Goal: Information Seeking & Learning: Learn about a topic

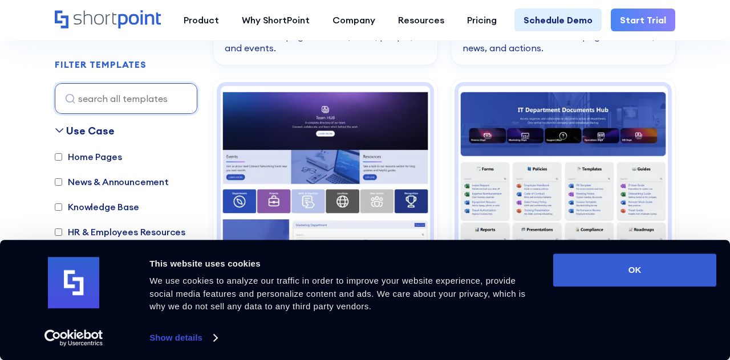
scroll to position [589, 0]
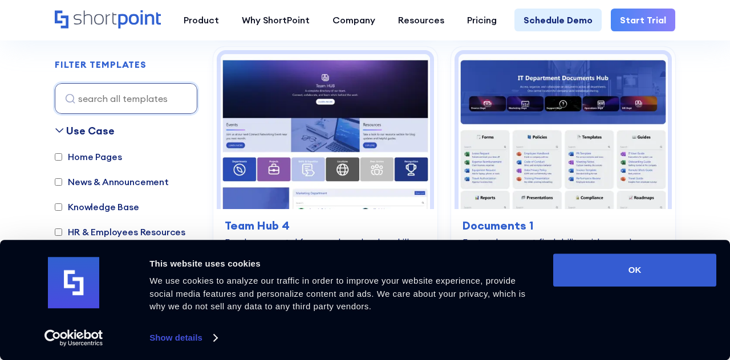
click at [59, 159] on input "Home Pages" at bounding box center [58, 156] width 7 height 7
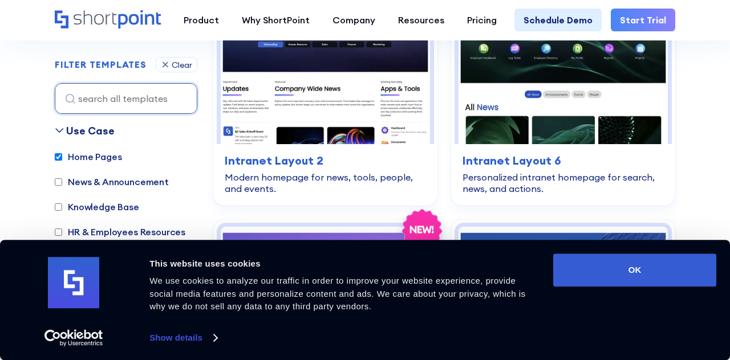
scroll to position [340, 0]
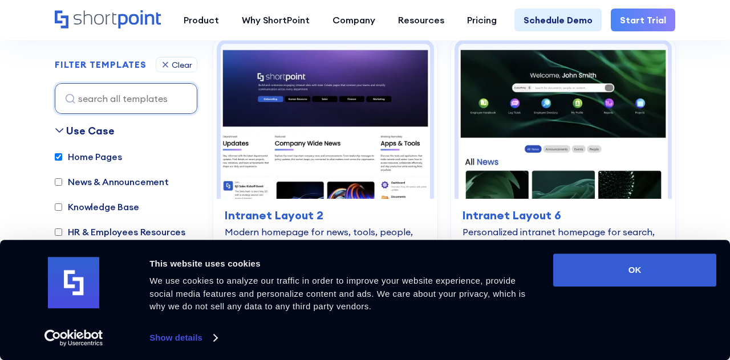
click at [62, 155] on input "Home Pages" at bounding box center [58, 156] width 7 height 7
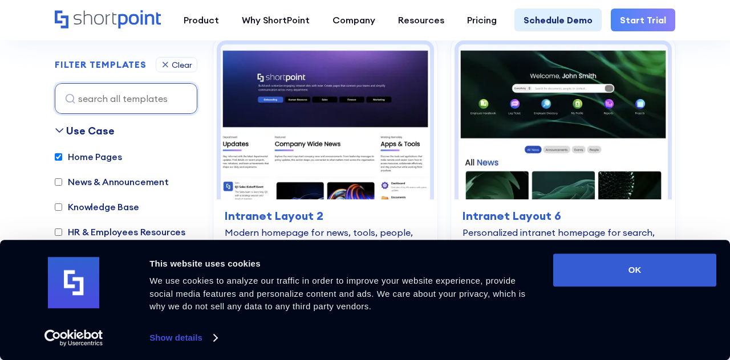
checkbox input "false"
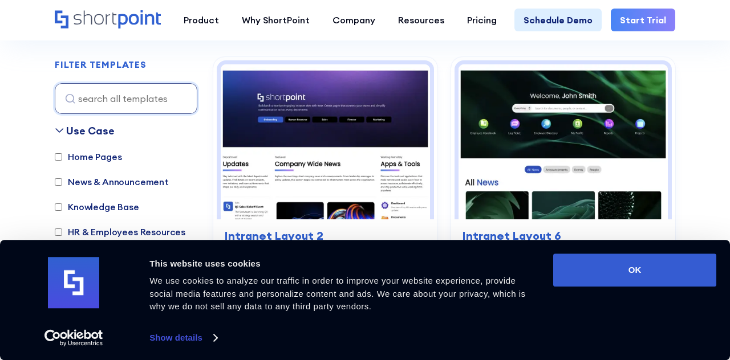
click at [57, 180] on input "News & Announcement" at bounding box center [58, 181] width 7 height 7
checkbox input "true"
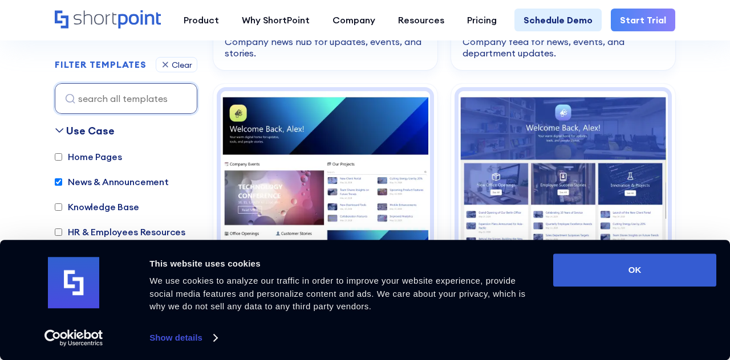
scroll to position [558, 0]
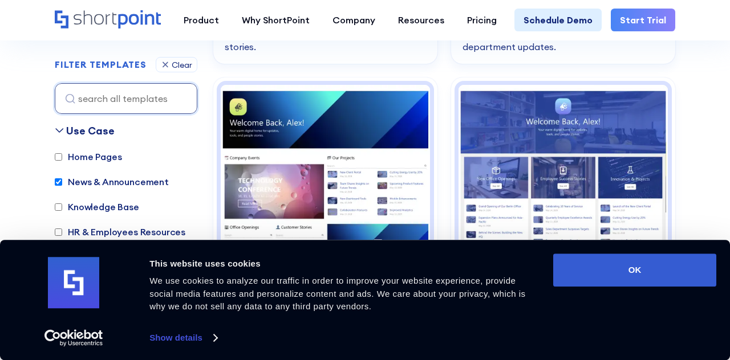
click at [652, 287] on button "OK" at bounding box center [634, 270] width 163 height 33
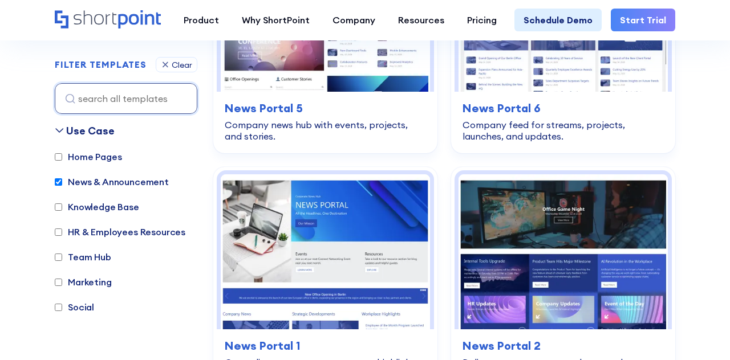
scroll to position [734, 0]
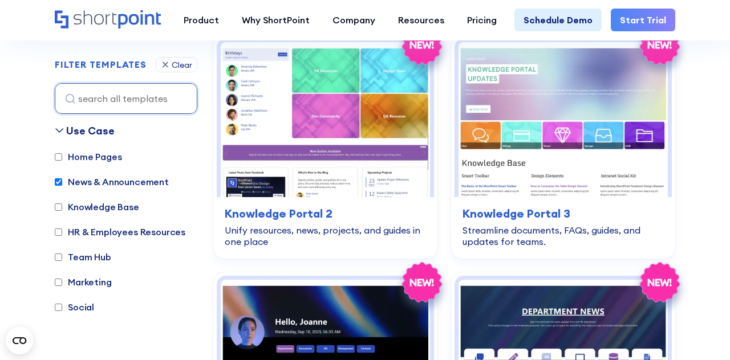
click at [58, 210] on input "Knowledge Base" at bounding box center [58, 207] width 7 height 7
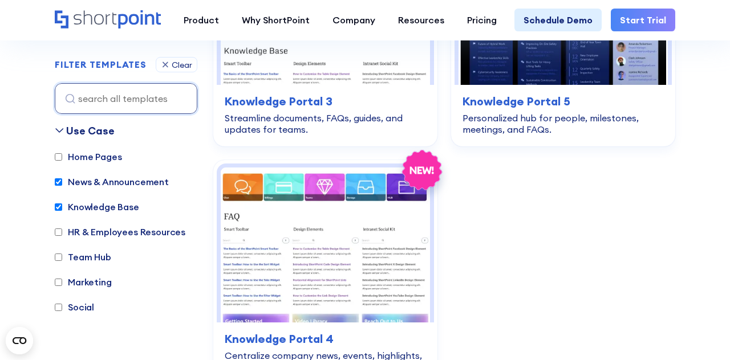
click at [61, 204] on input "Knowledge Base" at bounding box center [58, 207] width 7 height 7
checkbox input "false"
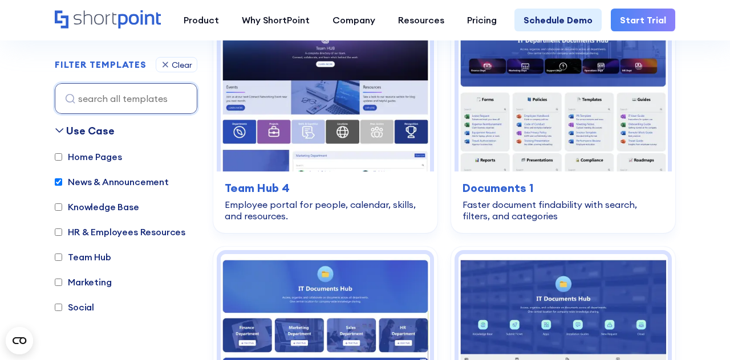
scroll to position [340, 0]
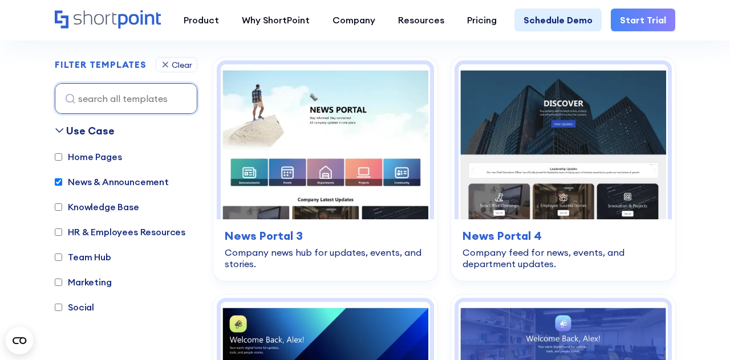
click at [59, 229] on input "HR & Employees Resources" at bounding box center [58, 232] width 7 height 7
checkbox input "true"
click at [58, 204] on input "Knowledge Base" at bounding box center [58, 207] width 7 height 7
checkbox input "true"
click at [62, 254] on input "Team Hub" at bounding box center [58, 257] width 7 height 7
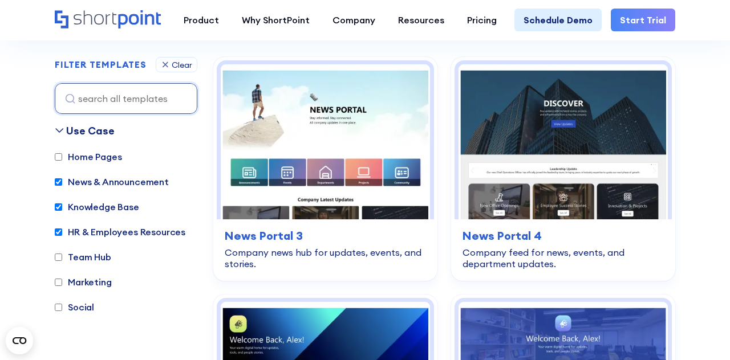
checkbox input "true"
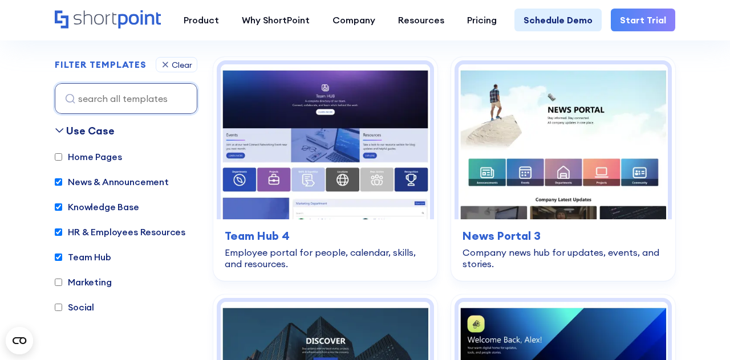
click at [58, 279] on input "Marketing" at bounding box center [58, 282] width 7 height 7
checkbox input "true"
click at [56, 307] on input "Social" at bounding box center [58, 307] width 7 height 7
checkbox input "true"
click at [59, 329] on input "Document" at bounding box center [58, 332] width 7 height 7
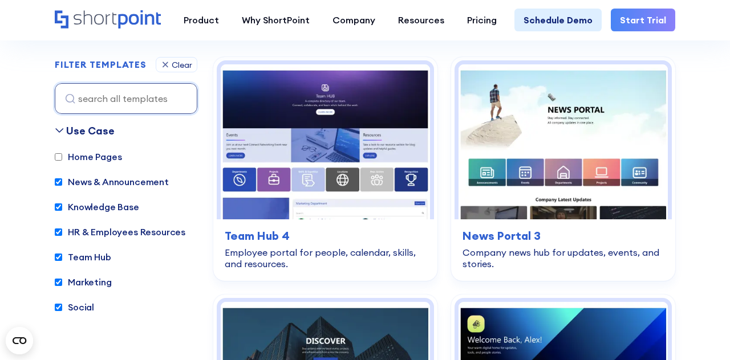
checkbox input "true"
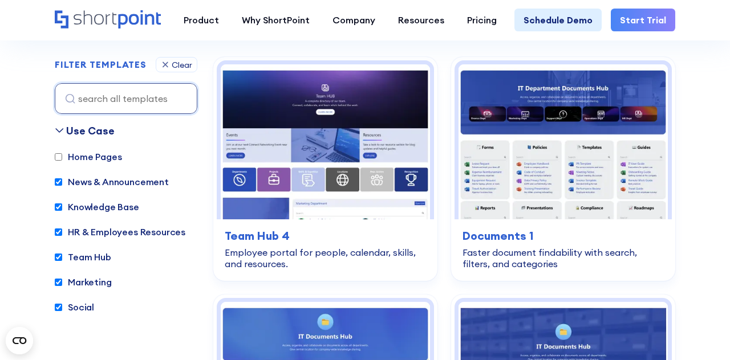
click at [60, 158] on input "Home Pages" at bounding box center [58, 156] width 7 height 7
checkbox input "true"
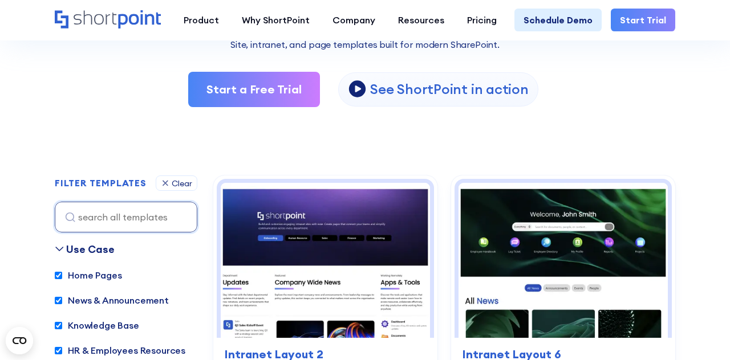
scroll to position [0, 0]
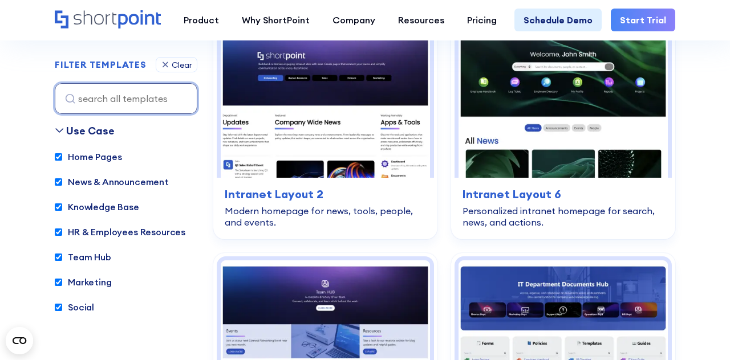
click at [72, 103] on input at bounding box center [126, 98] width 143 height 31
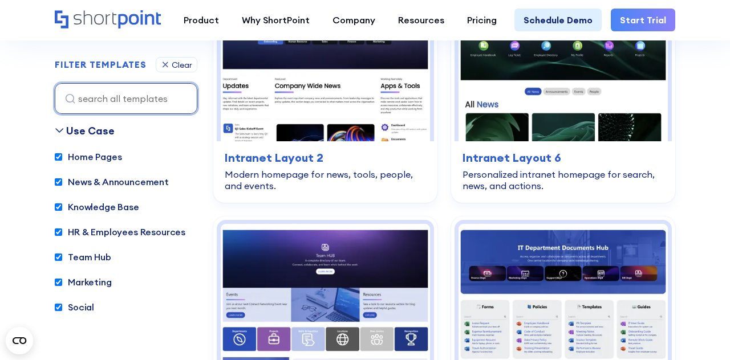
scroll to position [437, 0]
